Goal: Task Accomplishment & Management: Manage account settings

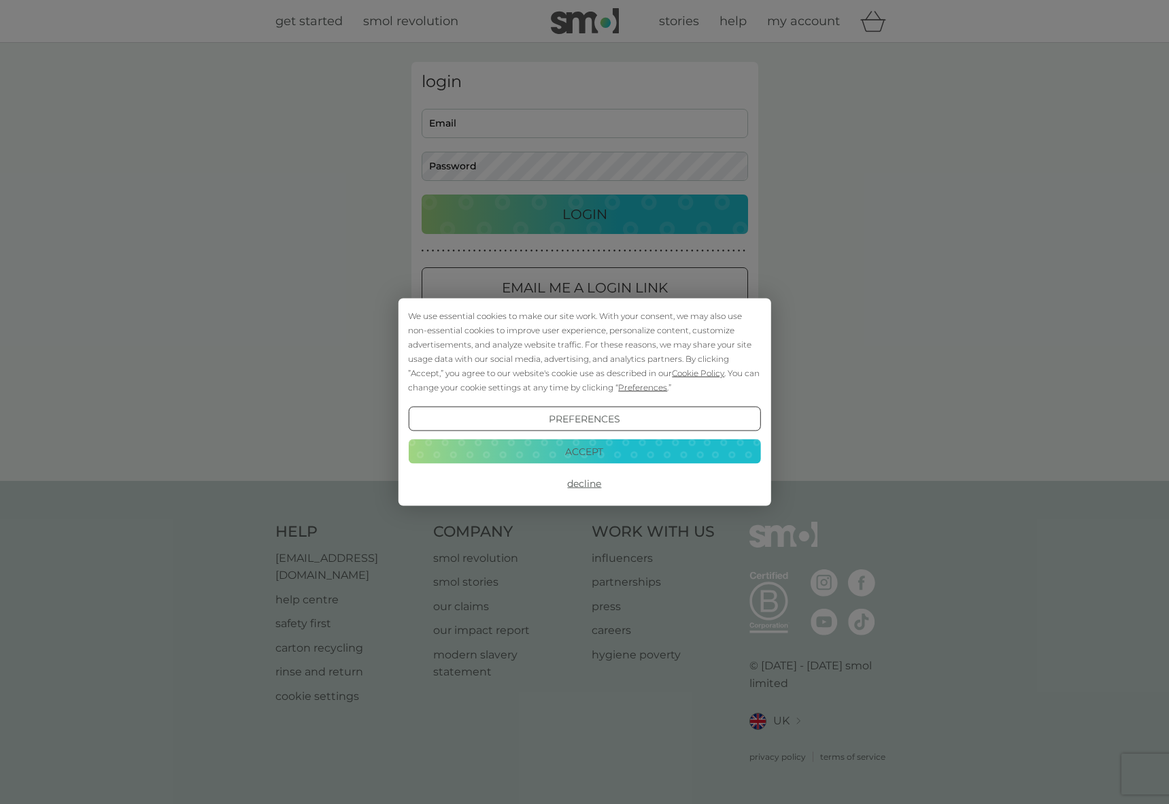
type input "[EMAIL_ADDRESS][DOMAIN_NAME]"
click at [571, 218] on div "We use essential cookies to make our site work. With your consent, we may also …" at bounding box center [584, 402] width 1169 height 804
click at [592, 454] on button "Accept" at bounding box center [584, 451] width 352 height 24
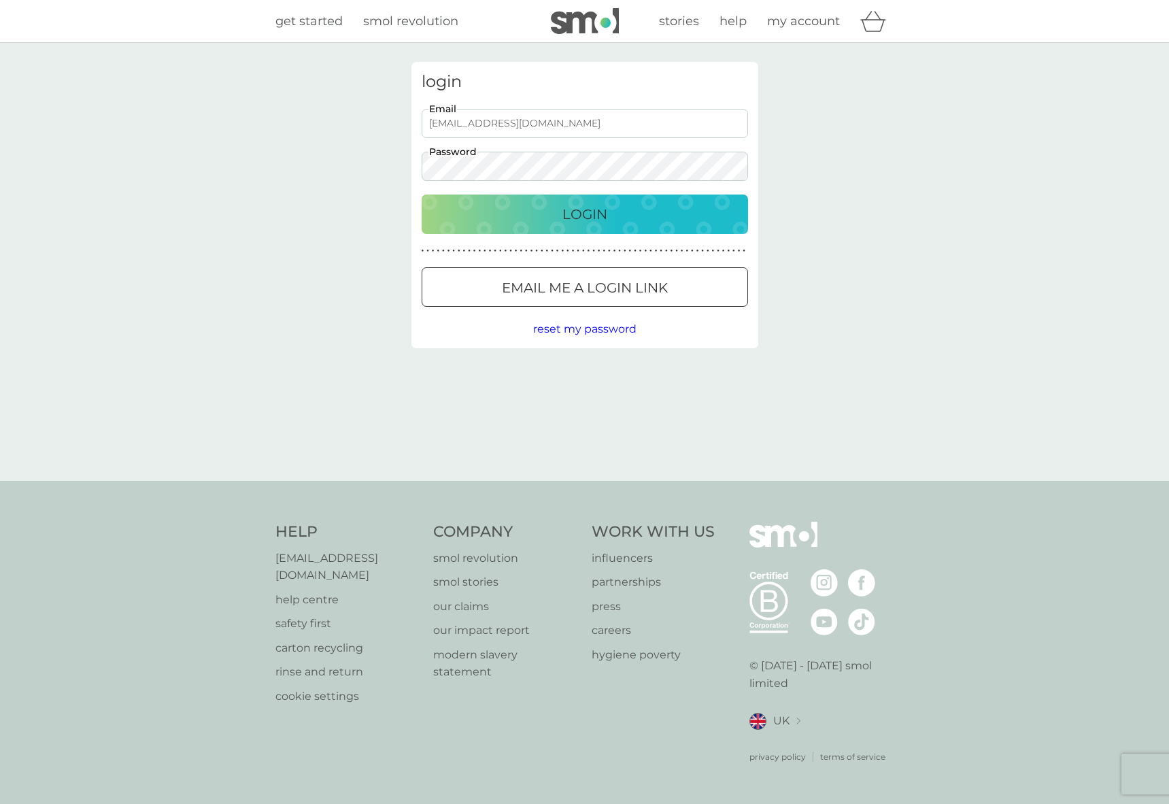
click at [643, 282] on p "Email me a login link" at bounding box center [585, 288] width 166 height 22
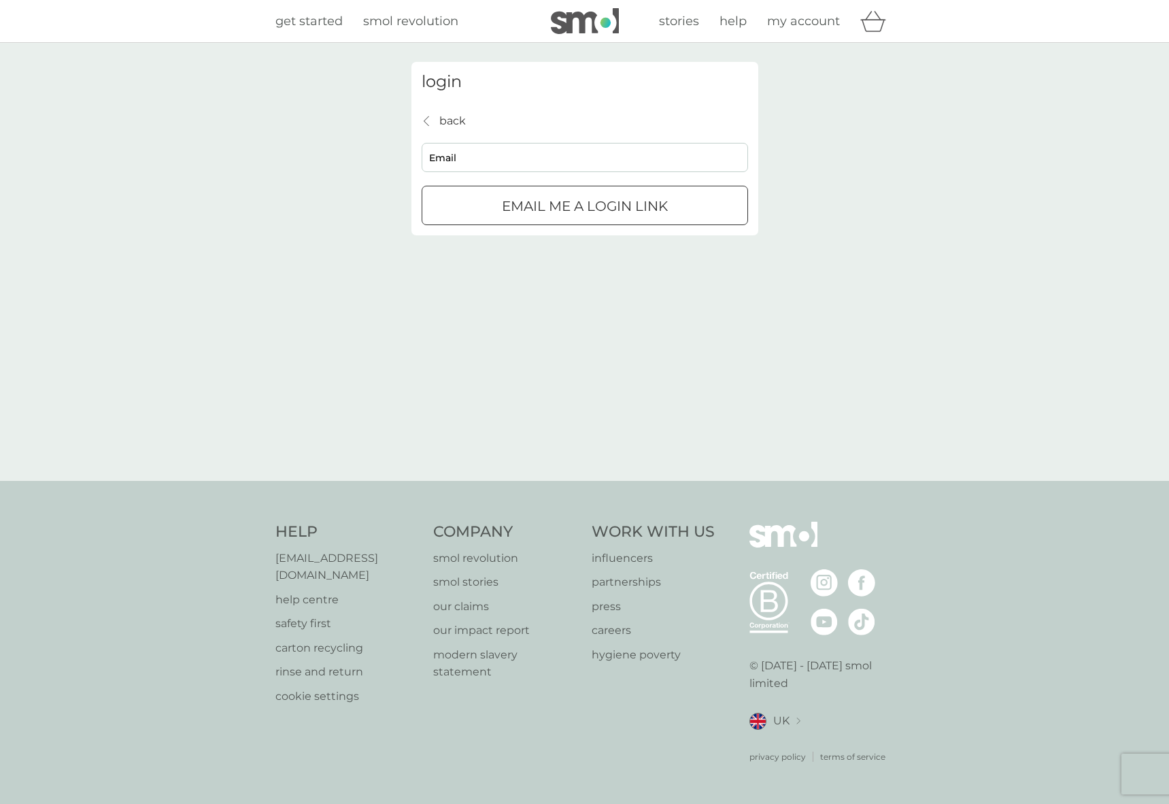
click at [518, 112] on div "back back Email Email me a login link" at bounding box center [585, 169] width 327 height 114
click at [423, 117] on div "back" at bounding box center [427, 121] width 10 height 11
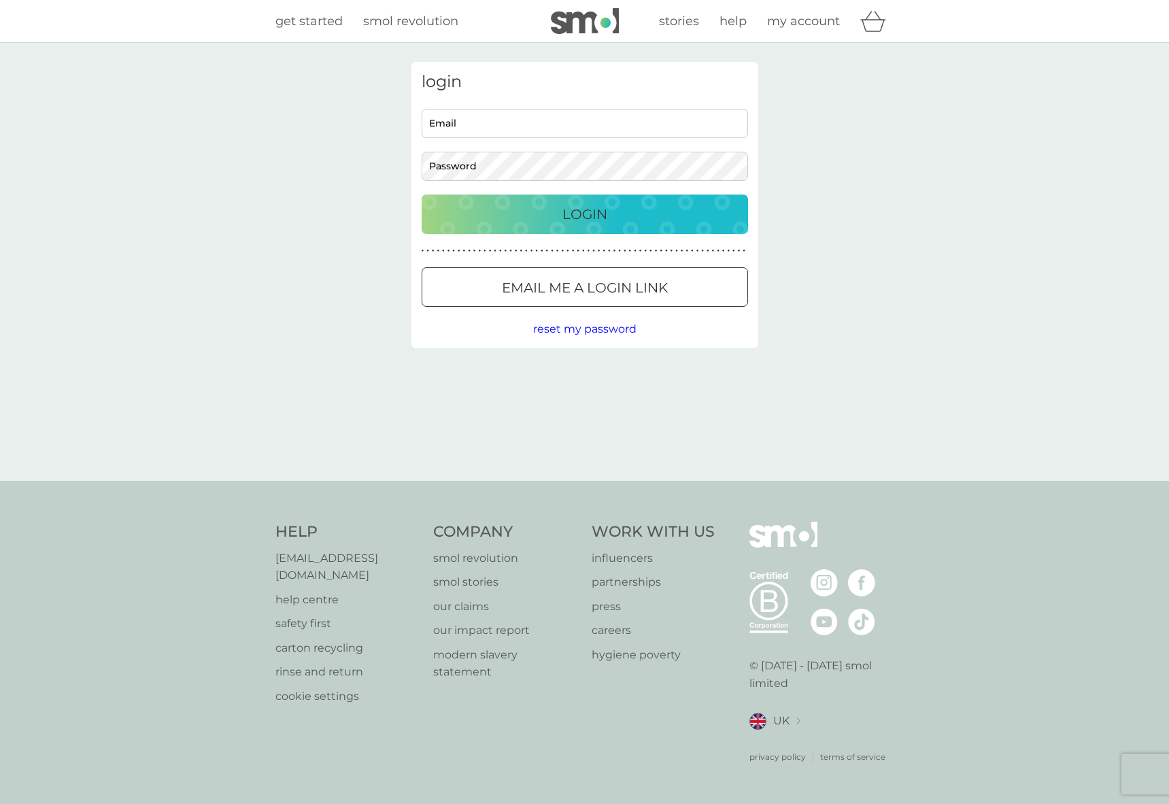
type input "[EMAIL_ADDRESS][DOMAIN_NAME]"
click at [608, 216] on div "Login" at bounding box center [584, 214] width 299 height 22
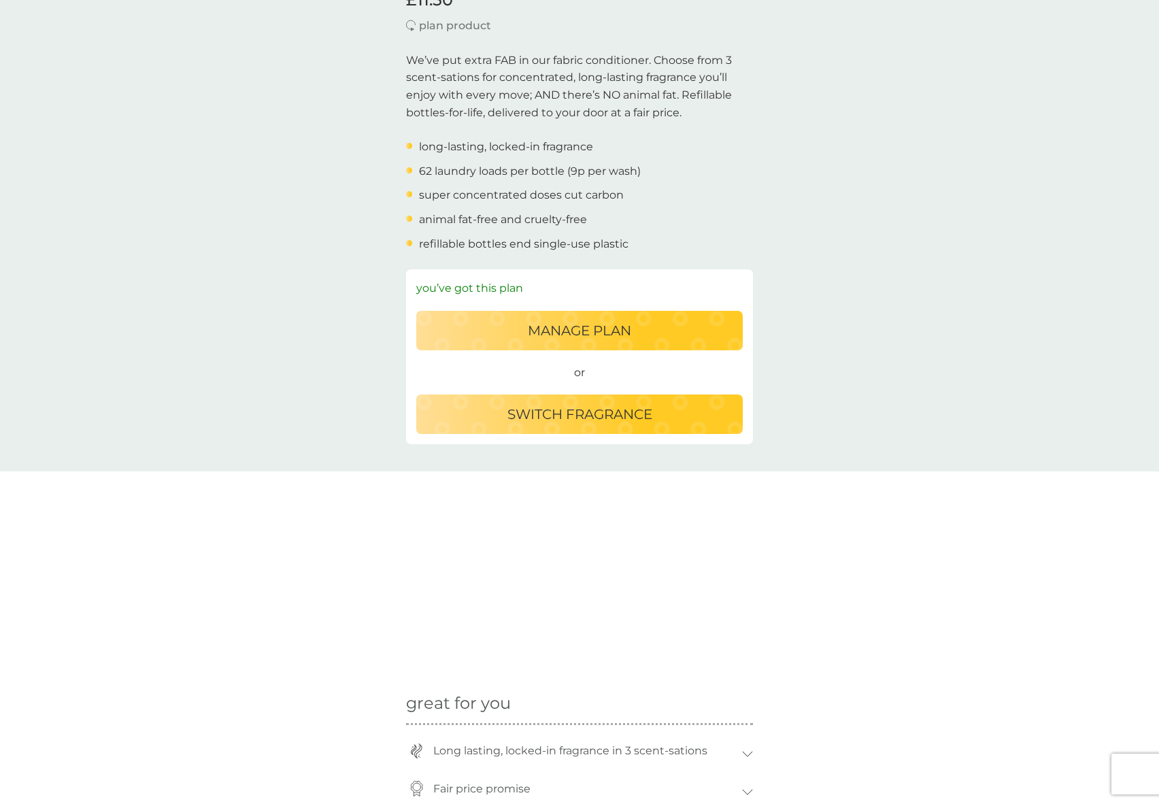
scroll to position [406, 0]
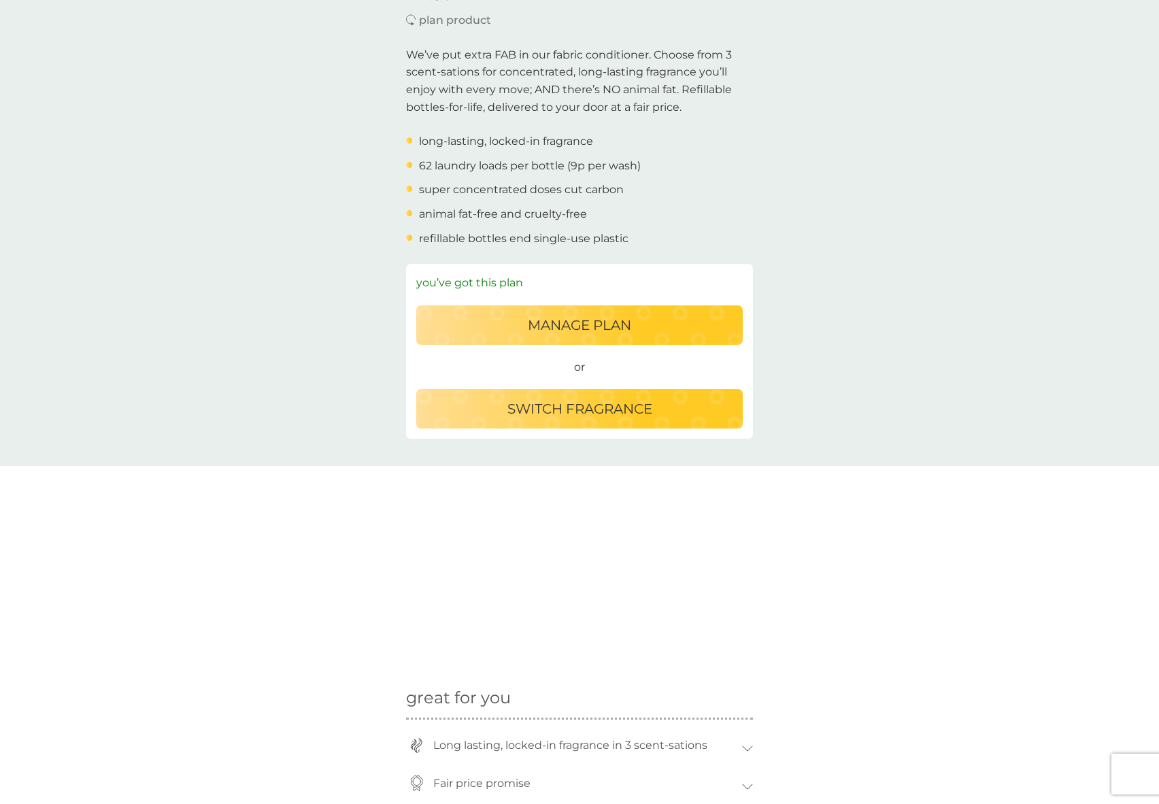
click at [561, 411] on p "switch fragrance" at bounding box center [579, 409] width 145 height 22
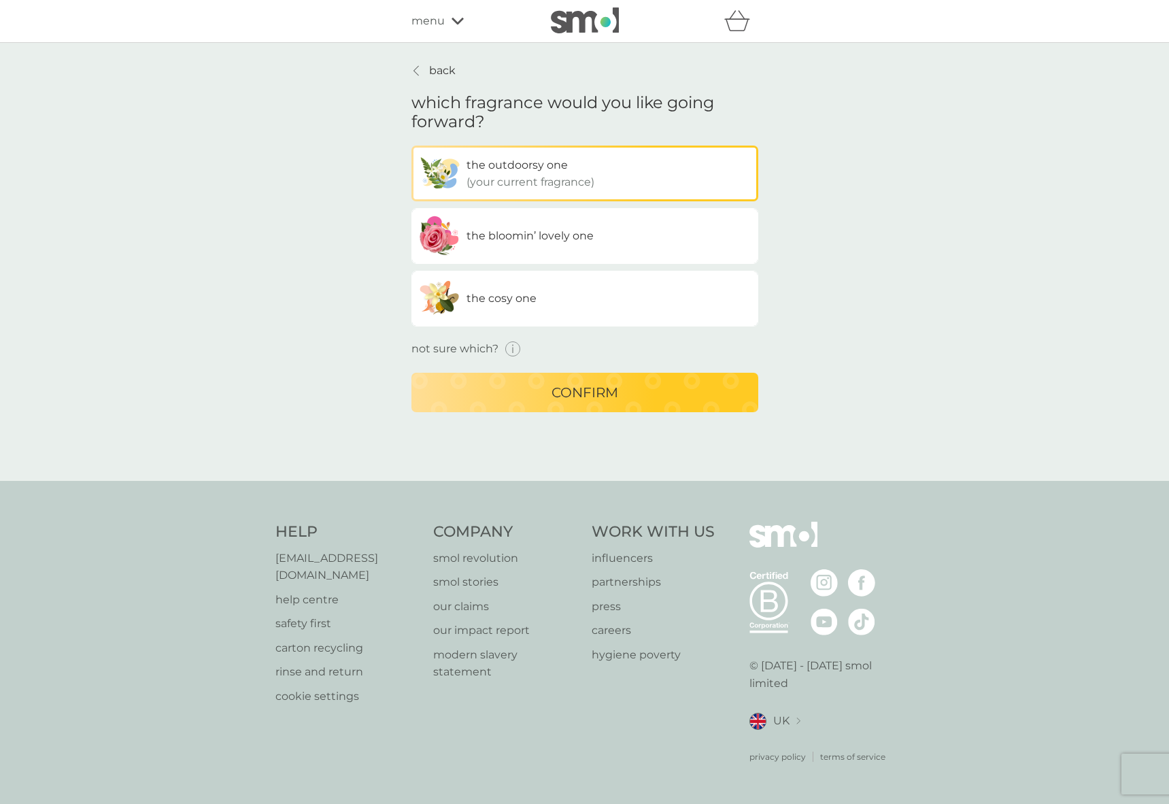
click at [596, 246] on label "the bloomin’ lovely one" at bounding box center [585, 236] width 347 height 56
click at [412, 146] on input "the bloomin’ lovely one" at bounding box center [412, 146] width 0 height 0
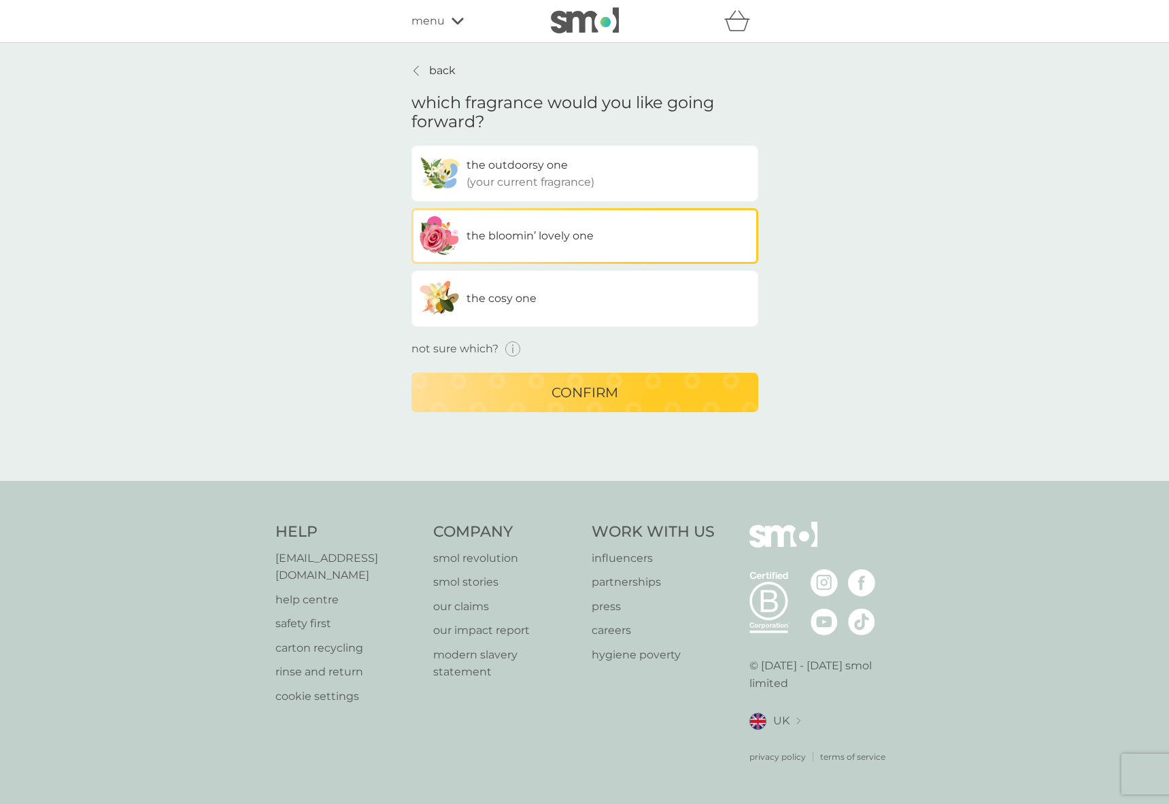
click at [584, 387] on p "confirm" at bounding box center [585, 393] width 67 height 22
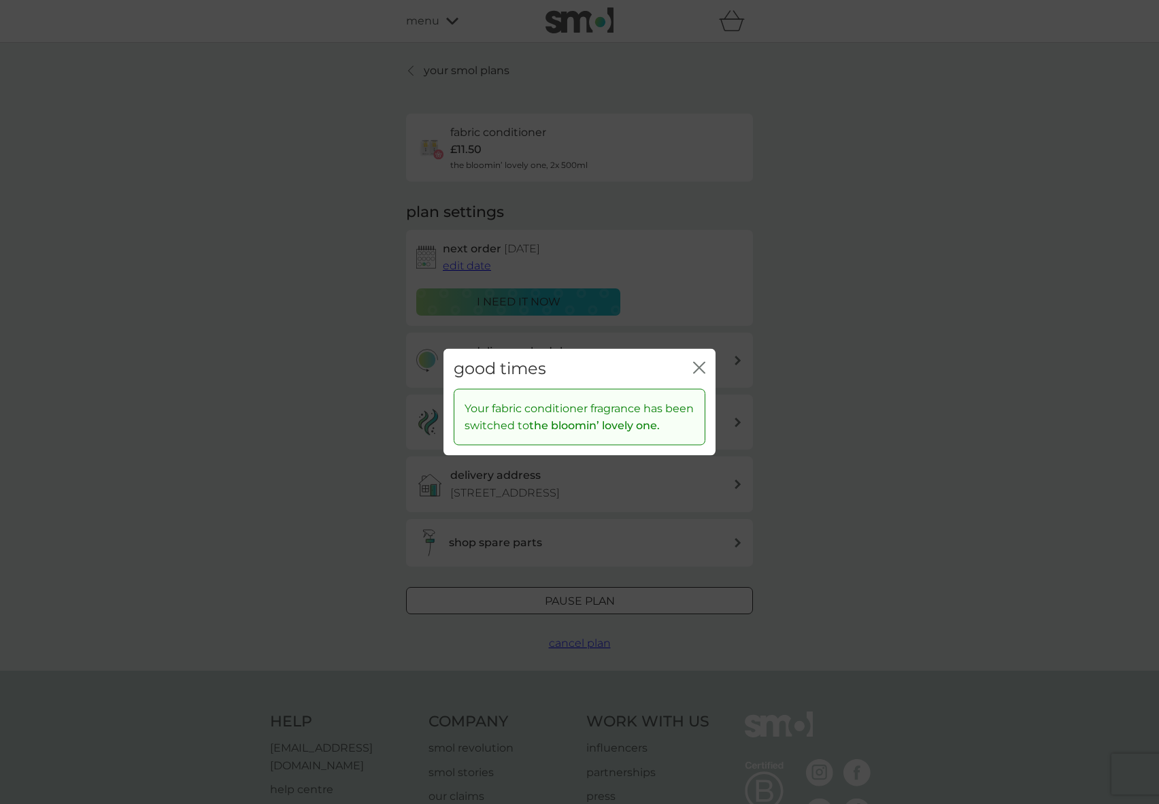
click at [698, 367] on icon "close" at bounding box center [696, 368] width 5 height 11
